Goal: Task Accomplishment & Management: Manage account settings

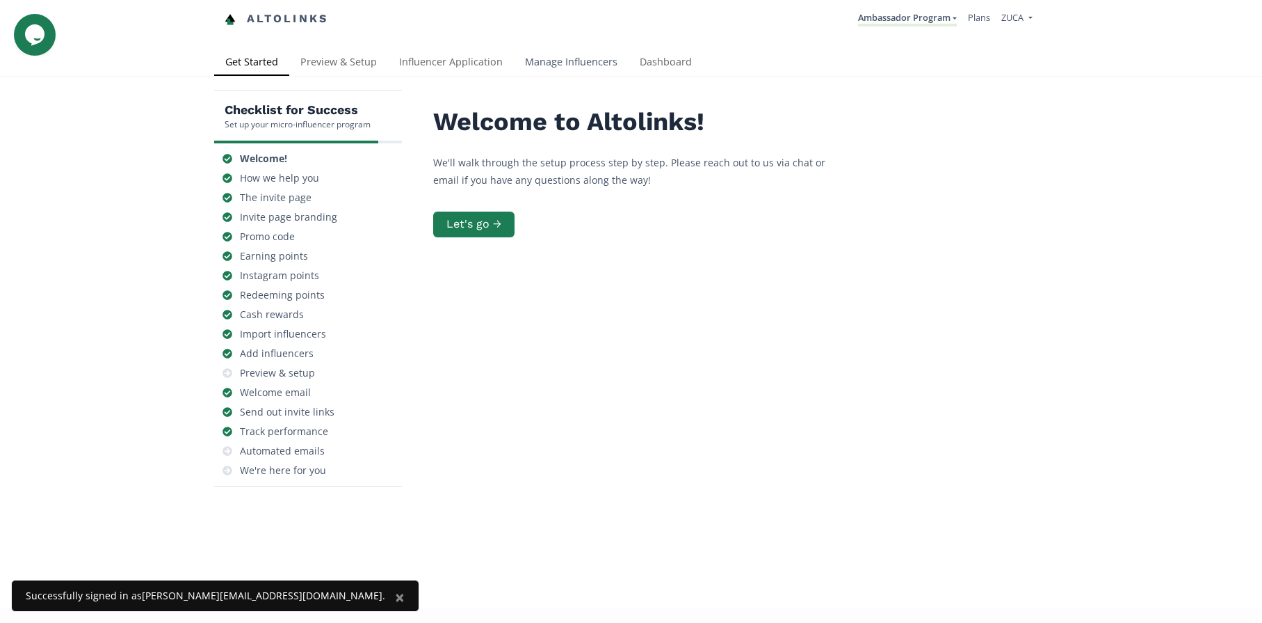
click at [577, 59] on link "Manage Influencers" at bounding box center [571, 63] width 115 height 28
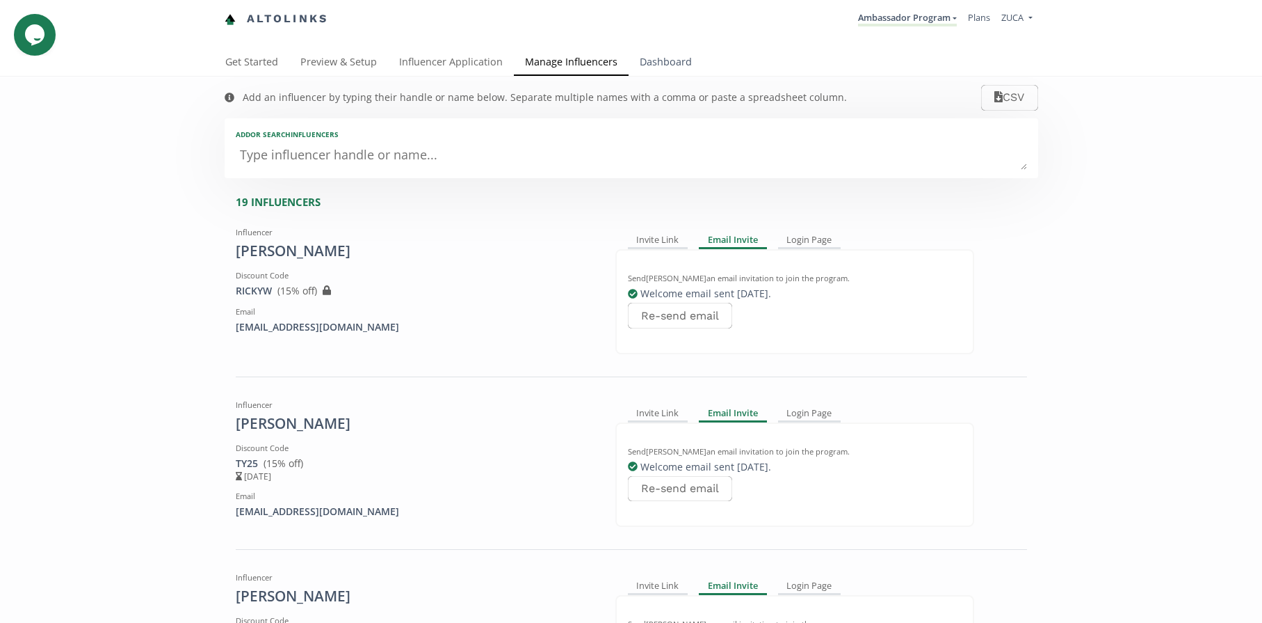
click at [667, 64] on link "Dashboard" at bounding box center [666, 63] width 74 height 28
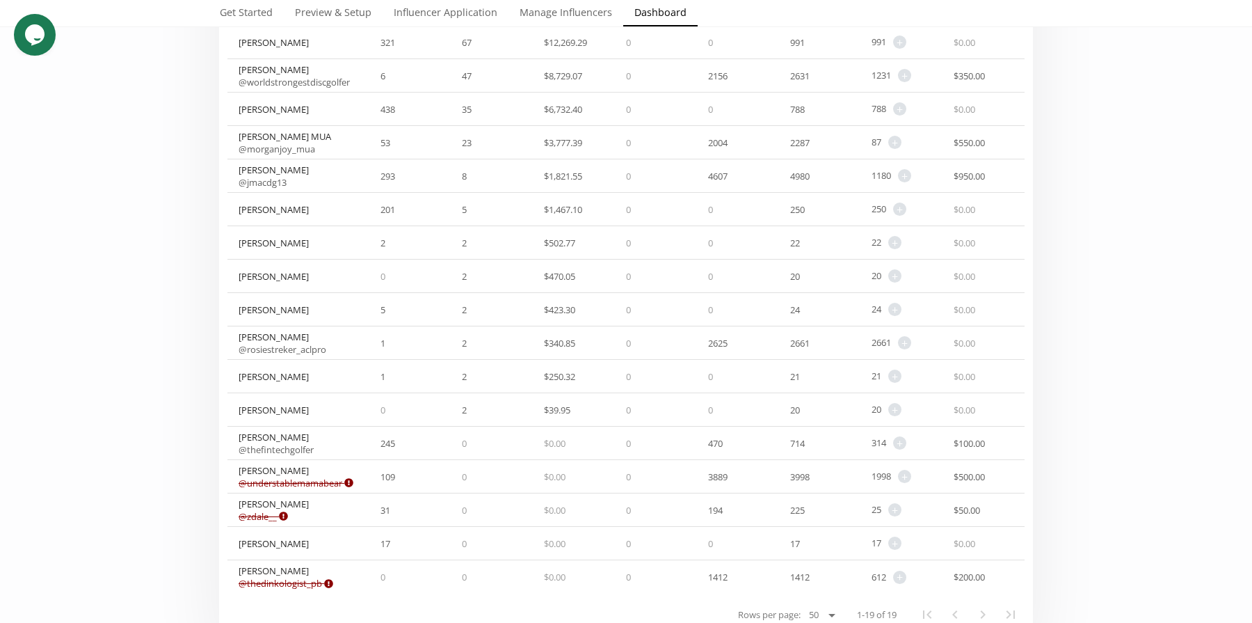
scroll to position [86, 0]
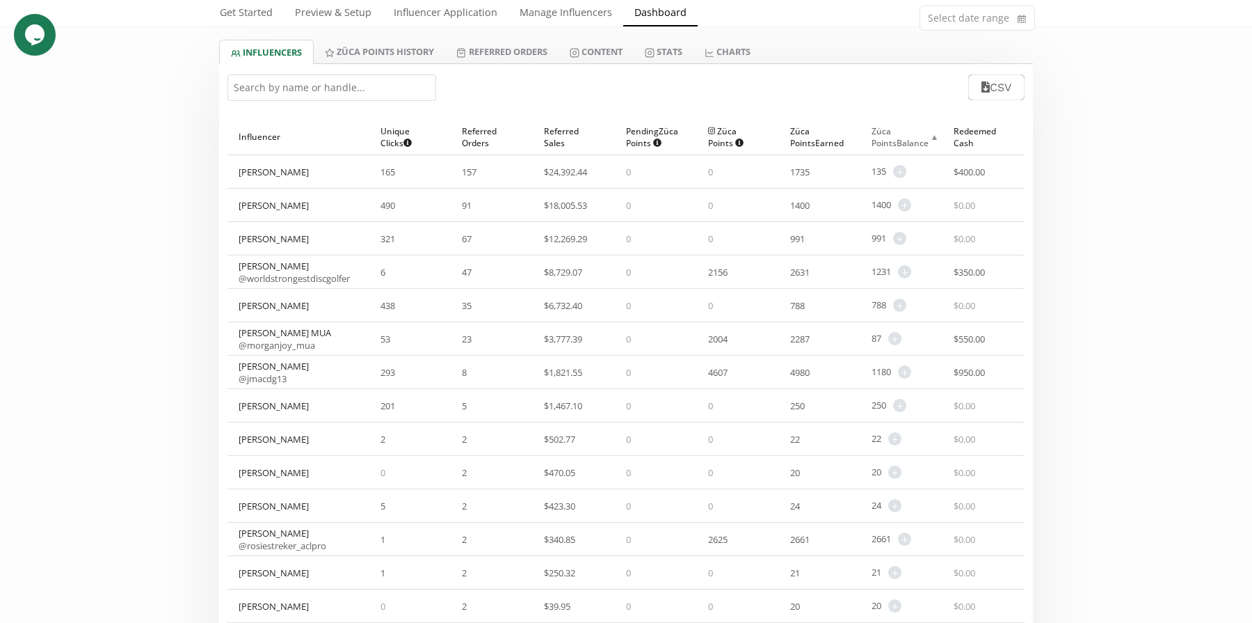
click at [892, 134] on div "Züca Points Balance ▲" at bounding box center [902, 136] width 60 height 35
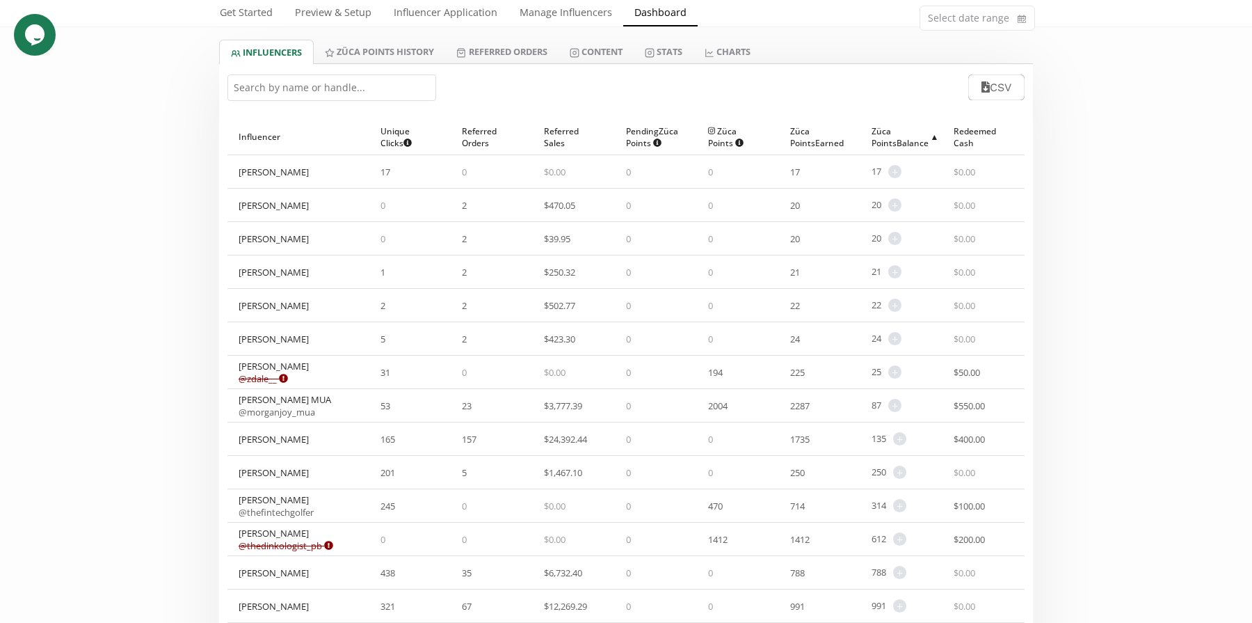
click at [892, 134] on div "Züca Points Balance ▲" at bounding box center [902, 136] width 60 height 35
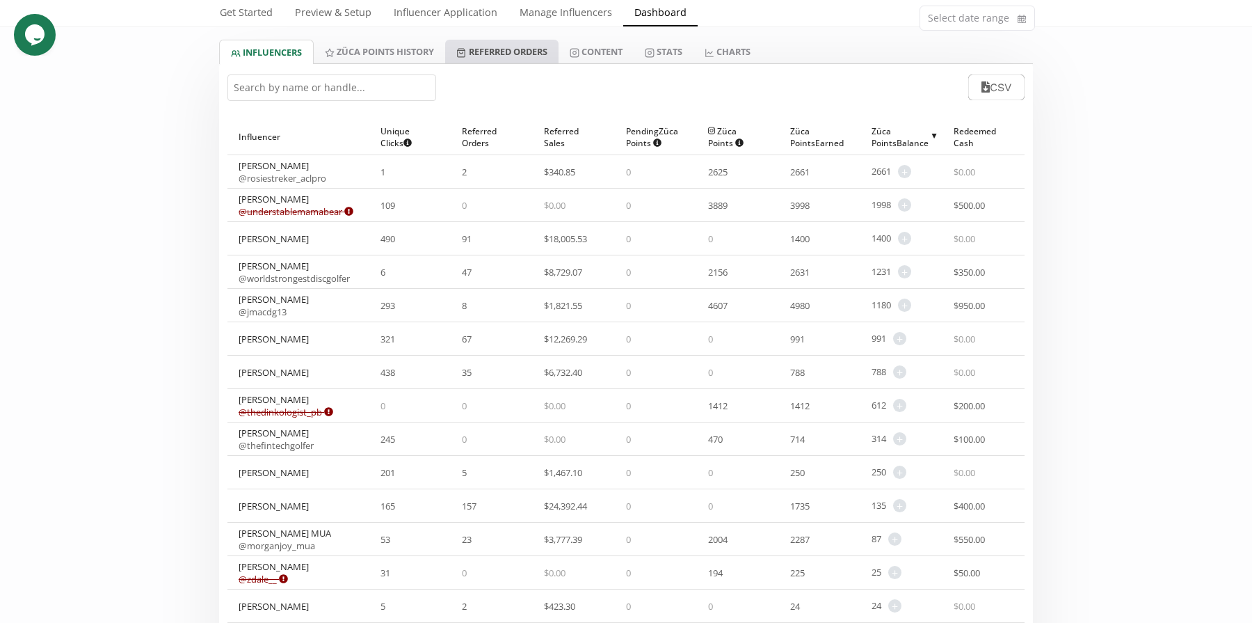
click at [513, 53] on link "Referred Orders" at bounding box center [501, 52] width 113 height 24
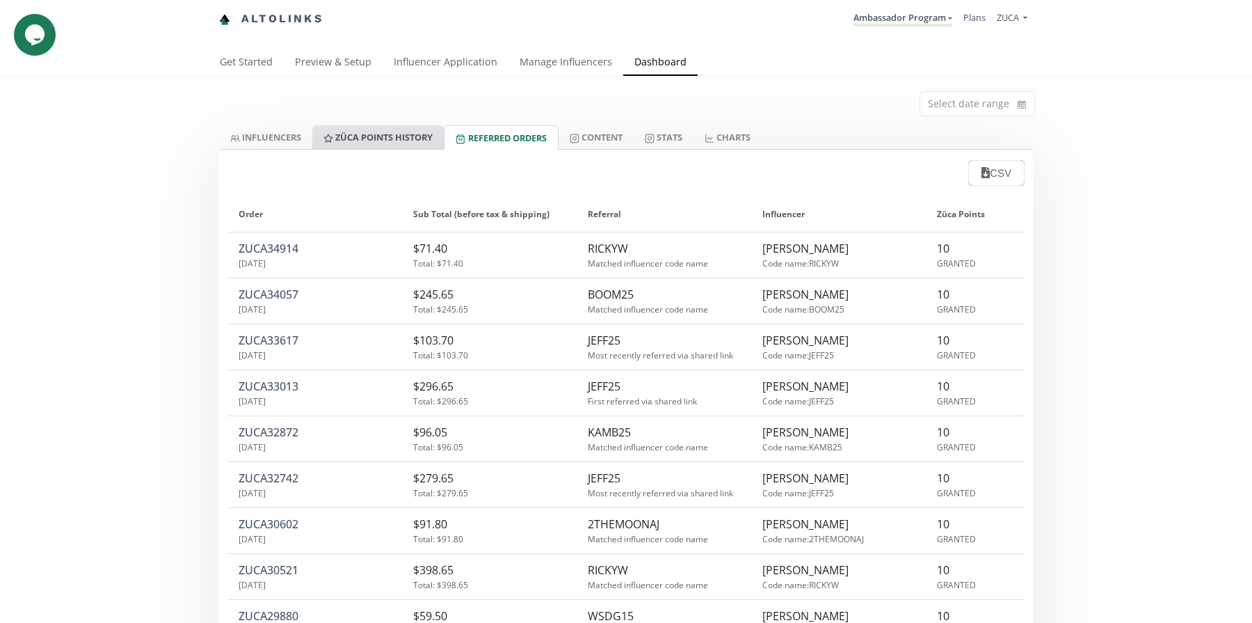
click at [358, 137] on link "Züca Points HISTORY" at bounding box center [377, 137] width 131 height 24
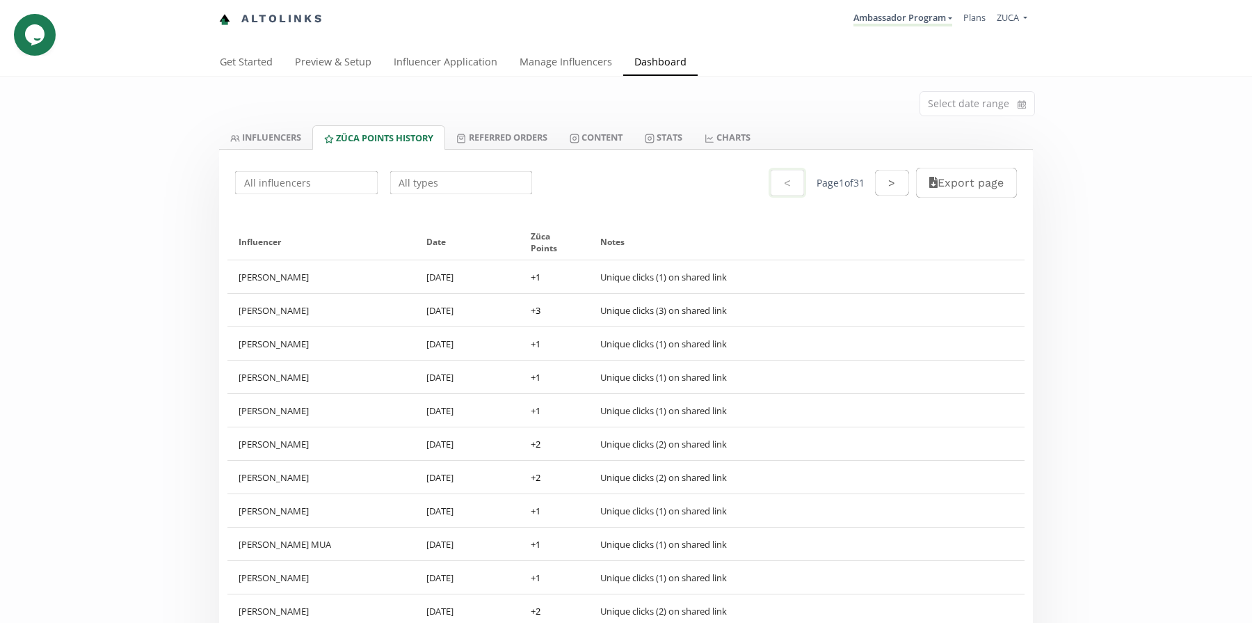
click at [675, 58] on link "Dashboard" at bounding box center [660, 63] width 74 height 28
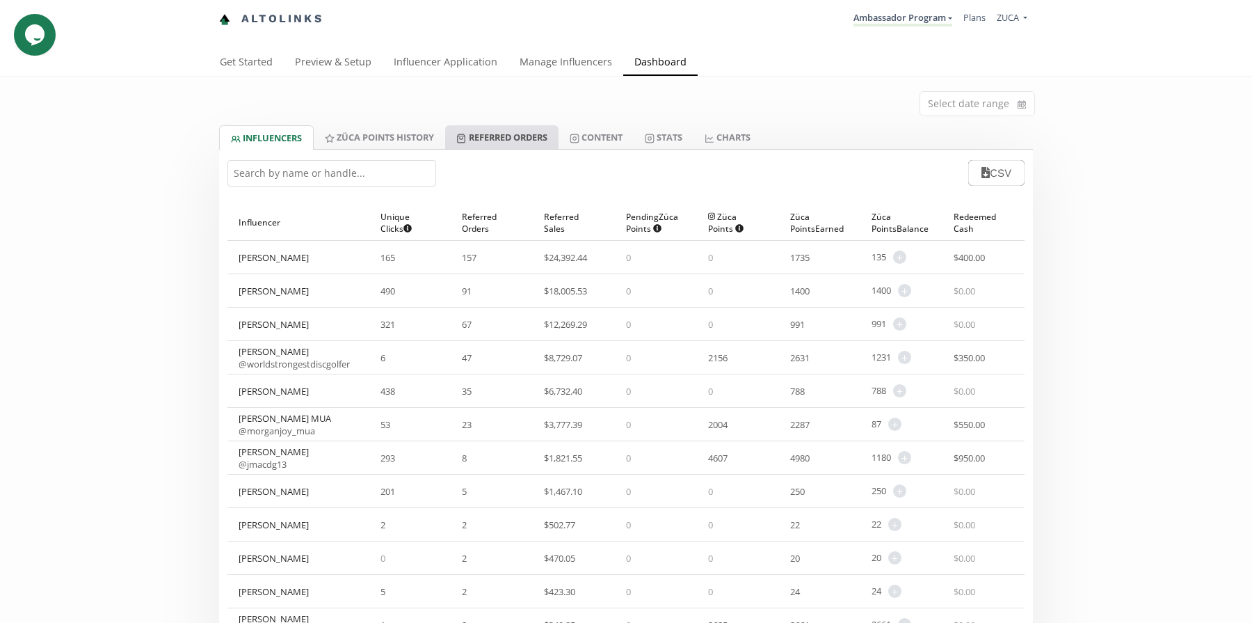
click at [506, 132] on link "Referred Orders" at bounding box center [501, 137] width 113 height 24
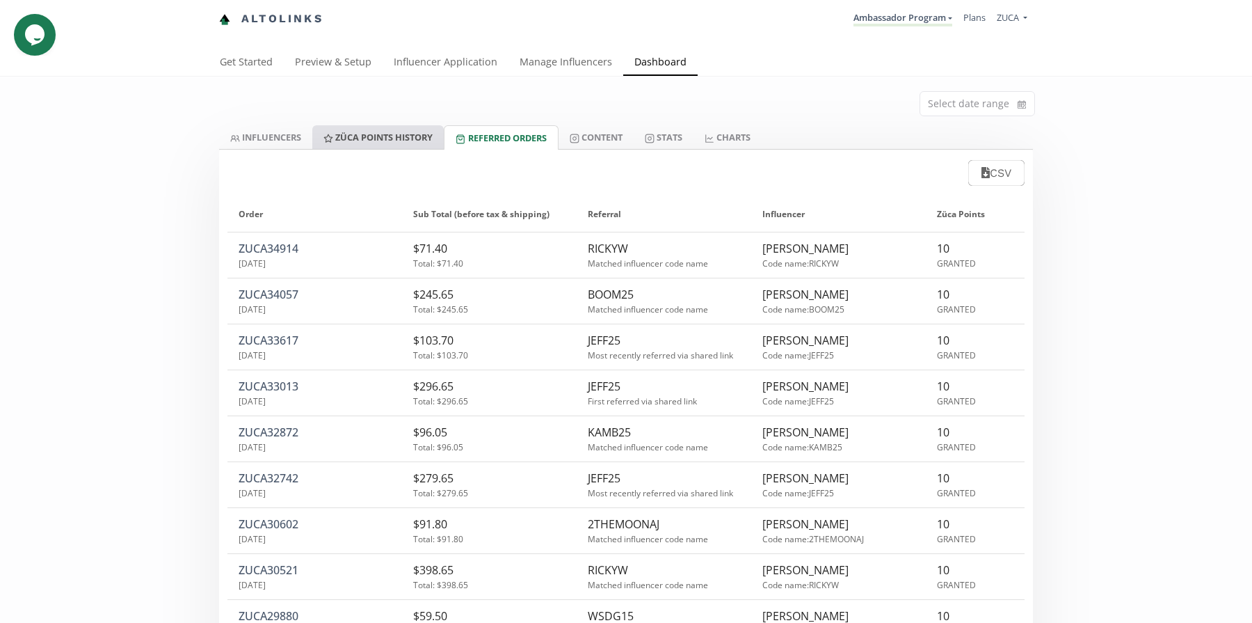
click at [396, 139] on link "Züca Points HISTORY" at bounding box center [377, 137] width 131 height 24
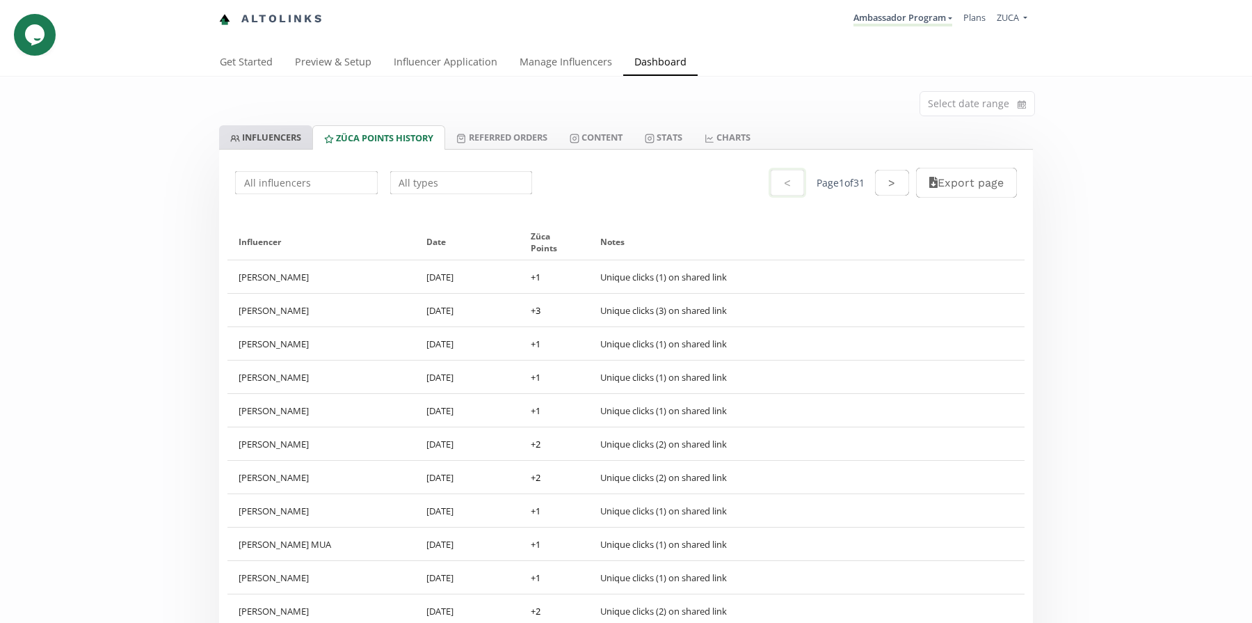
click at [260, 137] on link "INFLUENCERS" at bounding box center [265, 137] width 93 height 24
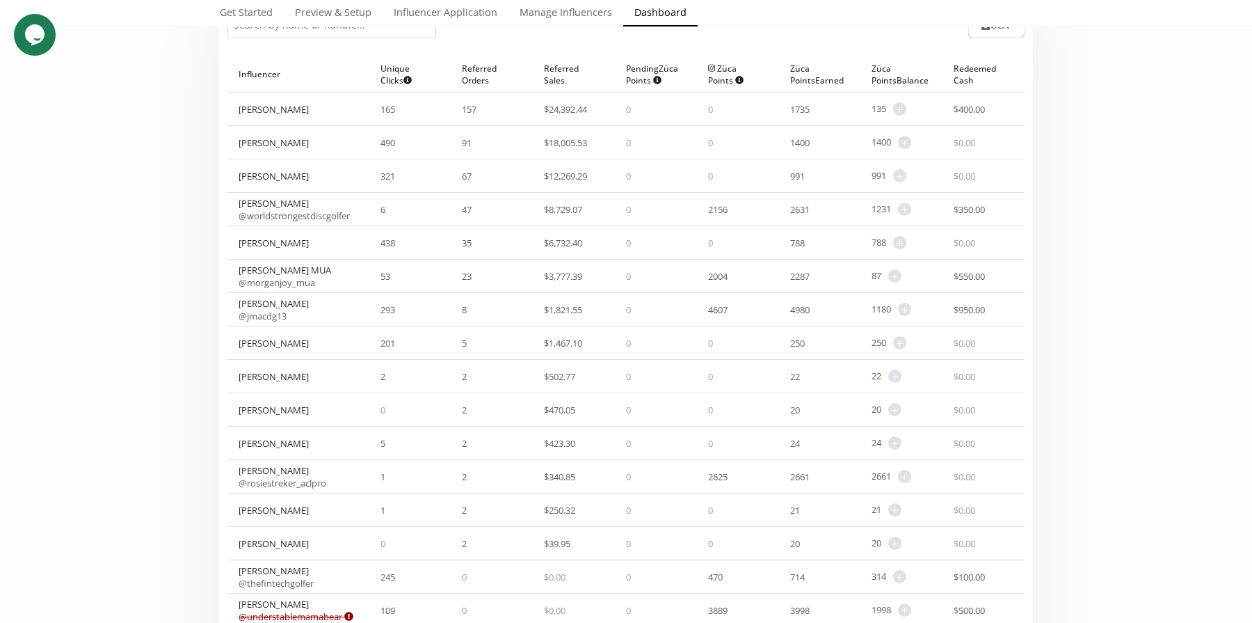
scroll to position [154, 0]
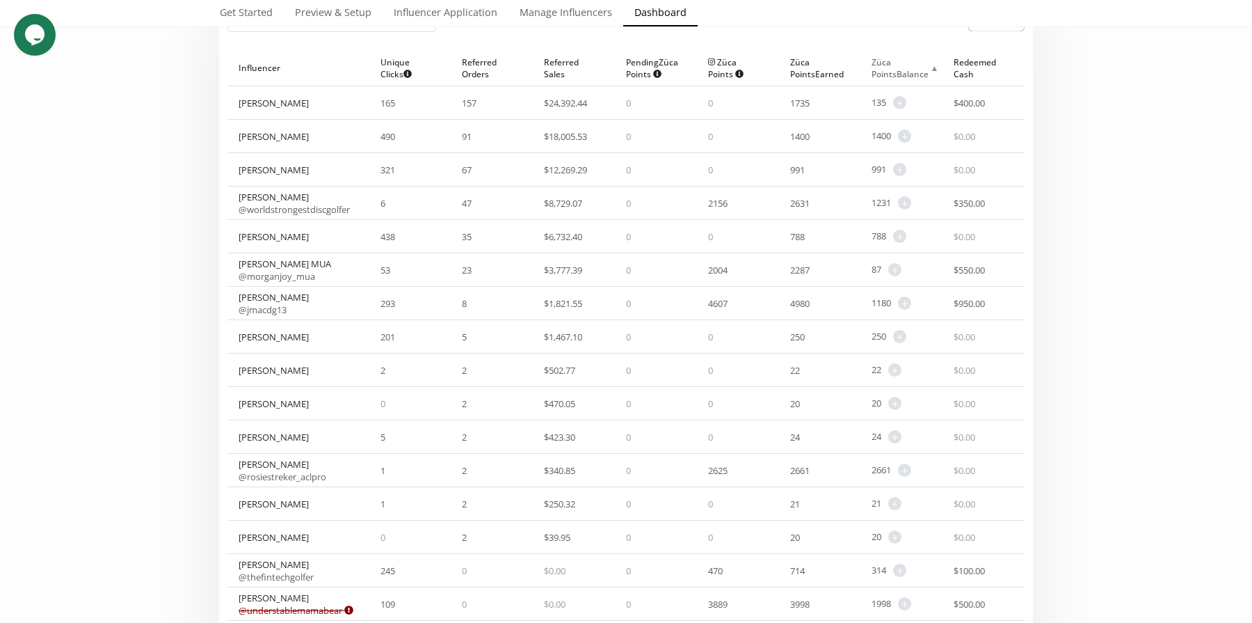
click at [929, 66] on span "▲" at bounding box center [934, 68] width 11 height 15
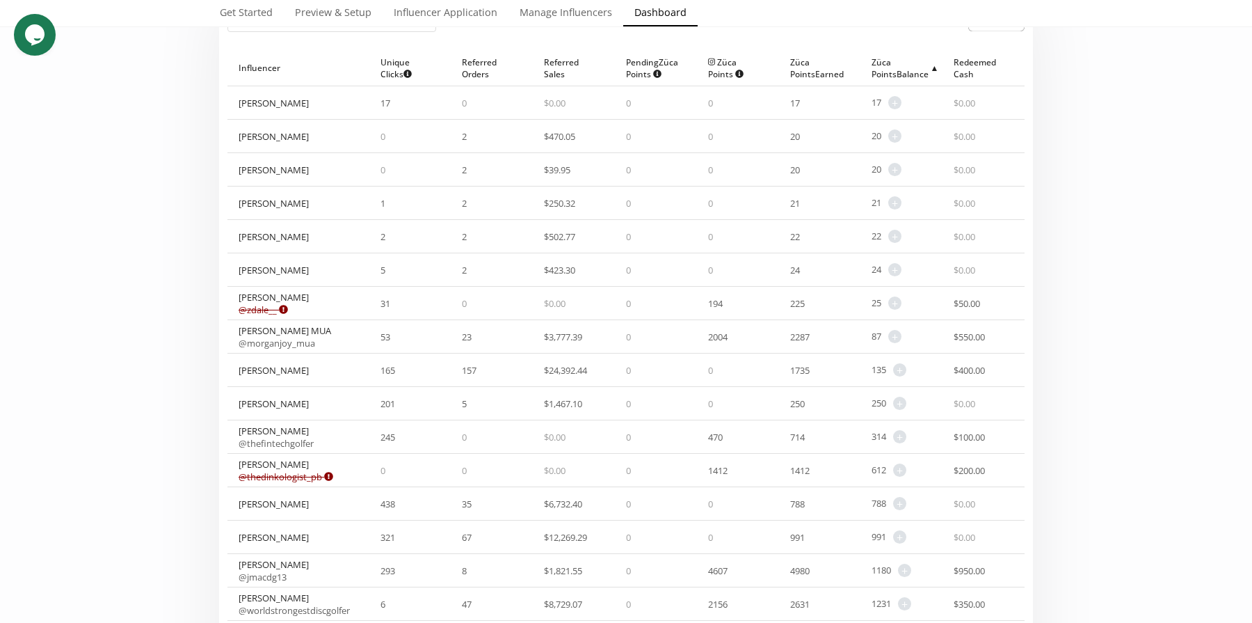
click at [929, 66] on span "▲" at bounding box center [934, 68] width 11 height 15
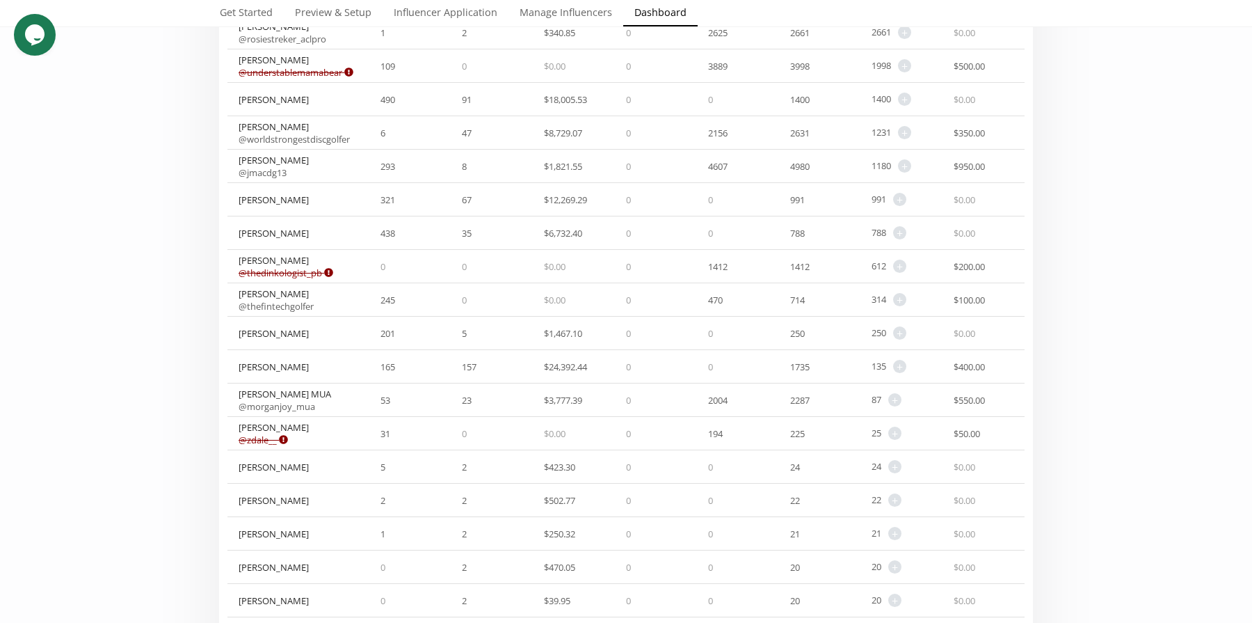
scroll to position [163, 0]
